Goal: Information Seeking & Learning: Learn about a topic

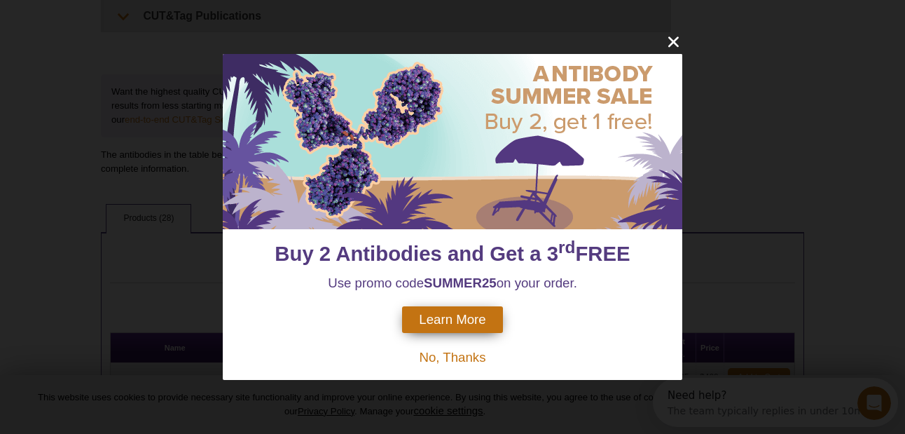
click at [465, 357] on span "No, Thanks" at bounding box center [452, 357] width 67 height 15
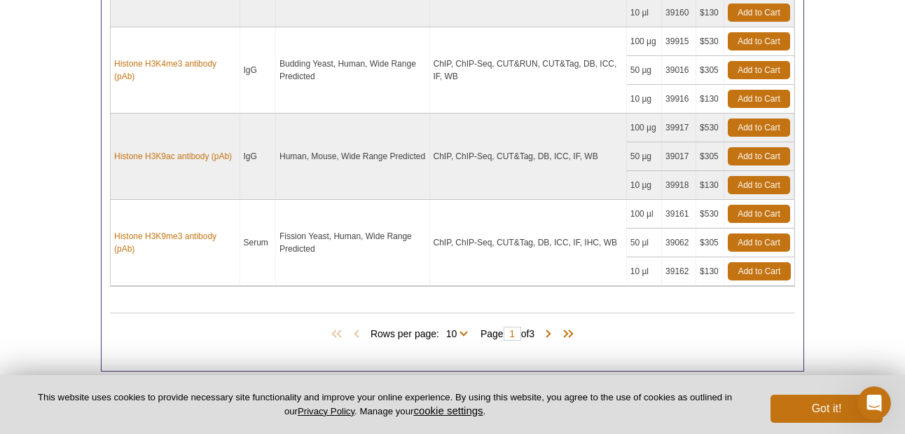
scroll to position [1269, 0]
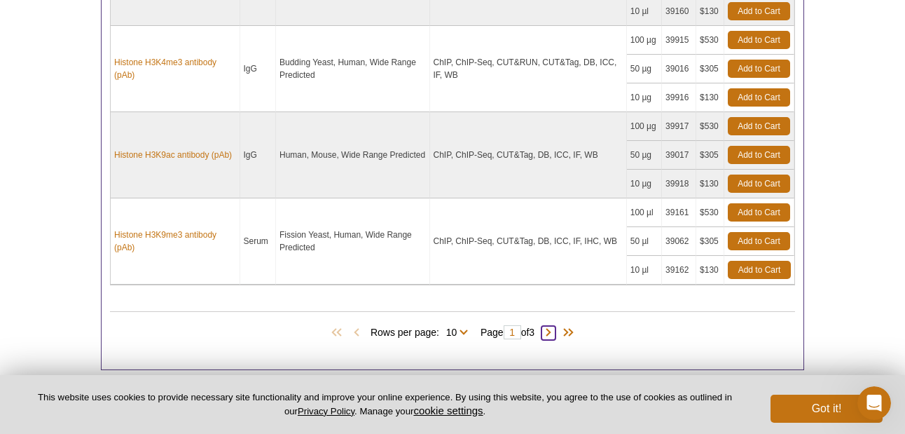
click at [554, 331] on span at bounding box center [549, 333] width 14 height 14
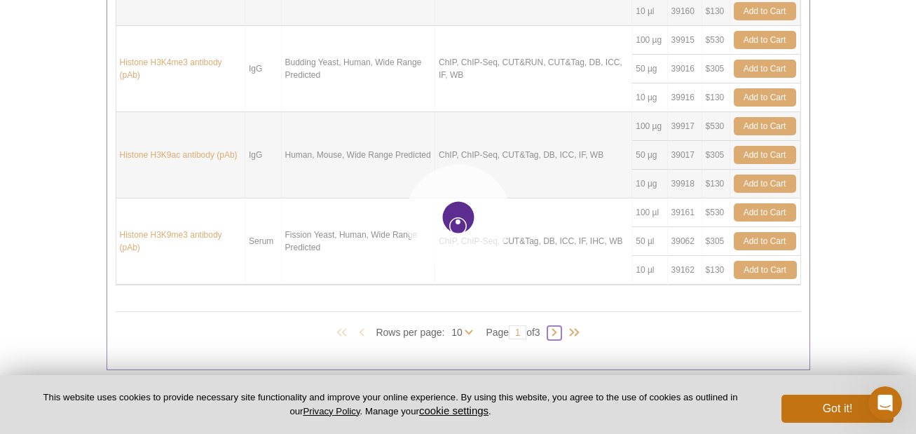
type input "2"
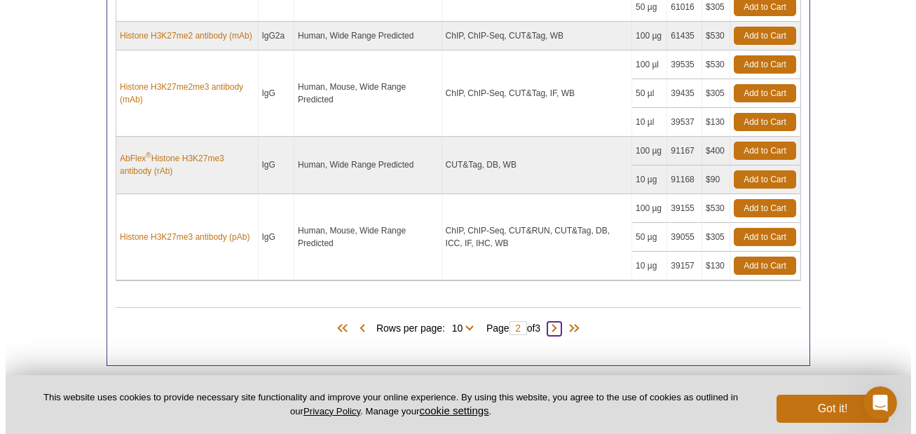
scroll to position [1323, 0]
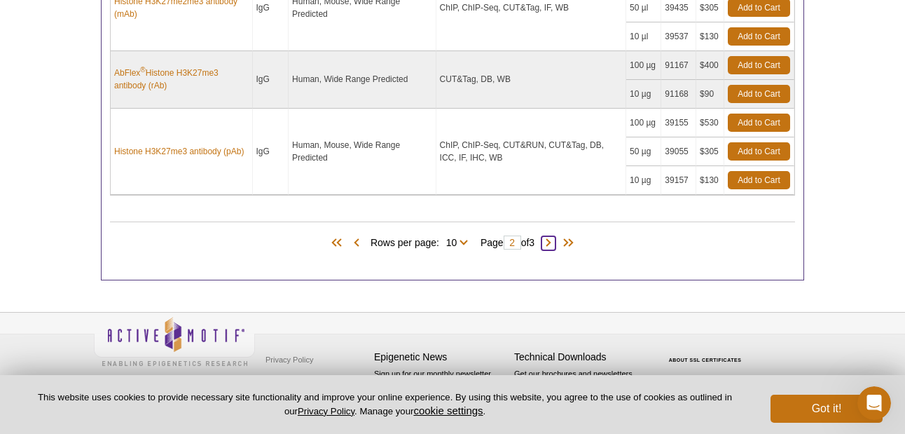
click at [554, 240] on span at bounding box center [549, 243] width 14 height 14
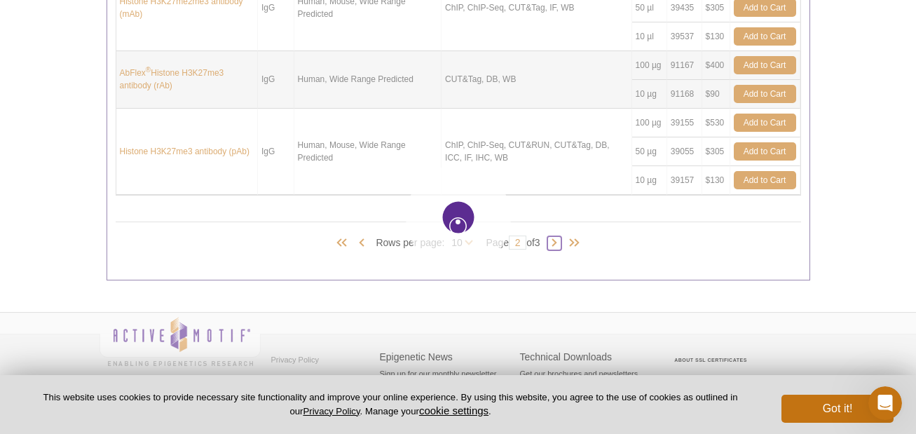
type input "3"
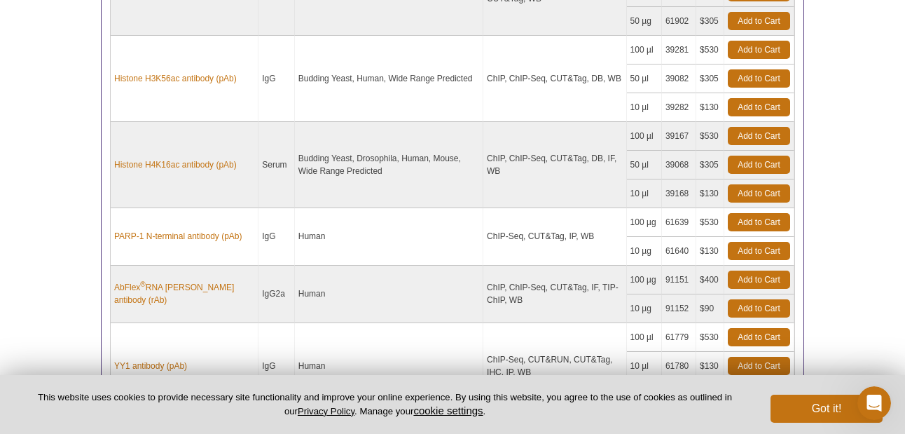
scroll to position [1032, 0]
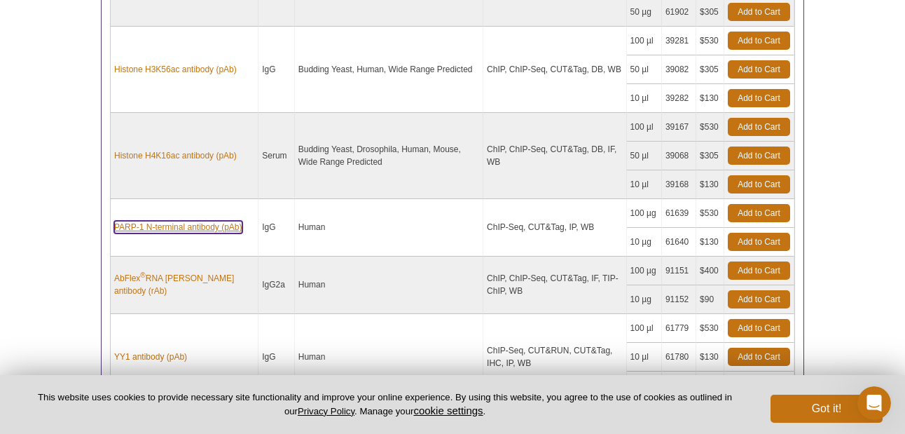
click at [132, 221] on link "PARP-1 N-terminal antibody (pAb)" at bounding box center [178, 227] width 128 height 13
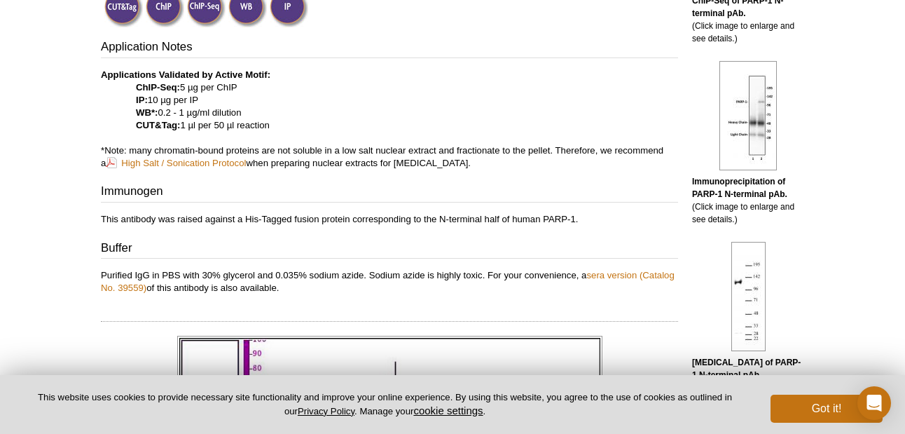
scroll to position [493, 0]
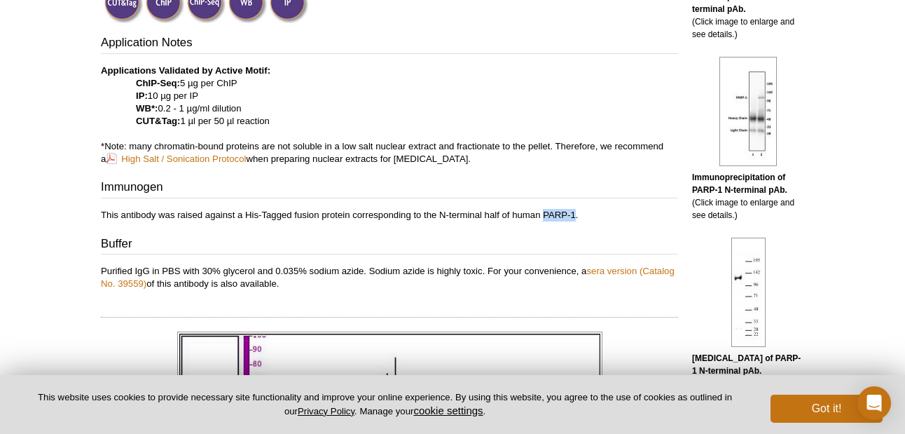
drag, startPoint x: 544, startPoint y: 213, endPoint x: 577, endPoint y: 215, distance: 33.0
click at [576, 215] on p "This antibody was raised against a His-Tagged fusion protein corresponding to t…" at bounding box center [389, 215] width 577 height 13
copy p "PARP-1"
drag, startPoint x: 137, startPoint y: 83, endPoint x: 180, endPoint y: 82, distance: 43.5
click at [180, 82] on p "Applications Validated by Active Motif: ChIP-Seq: 5 µg per ChIP IP: 10 µg per I…" at bounding box center [389, 114] width 577 height 101
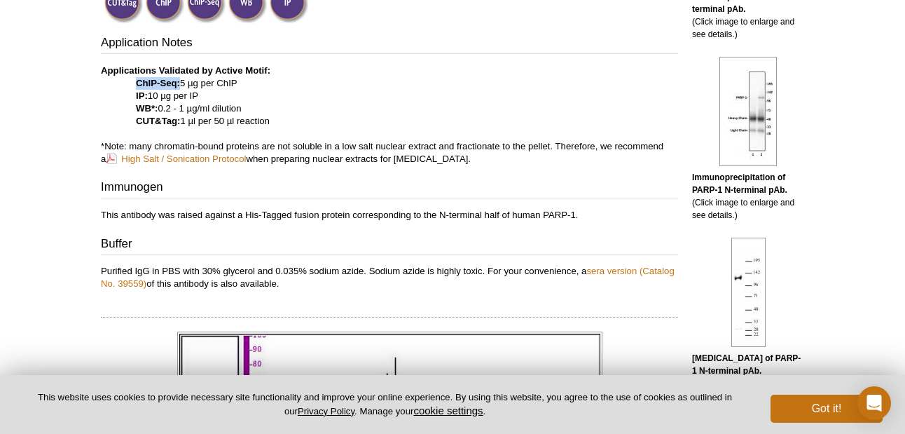
copy strong "ChIP-Seq:"
